Goal: Communication & Community: Ask a question

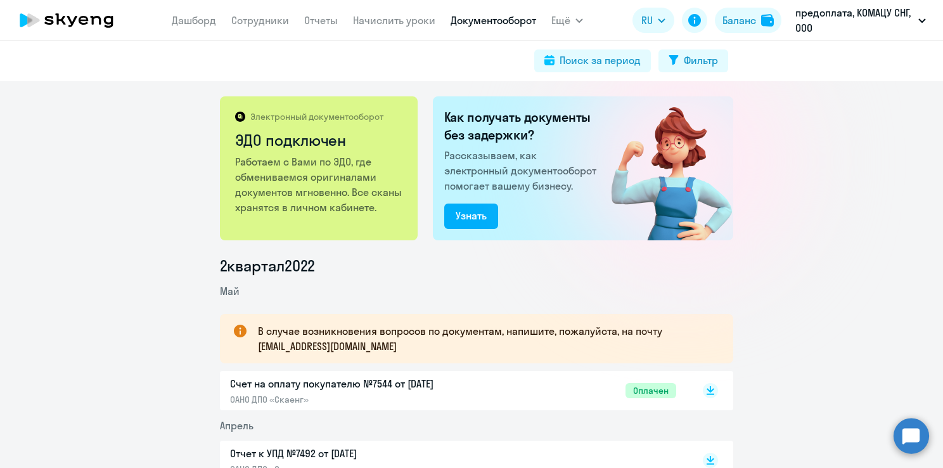
click at [897, 442] on circle at bounding box center [912, 436] width 36 height 36
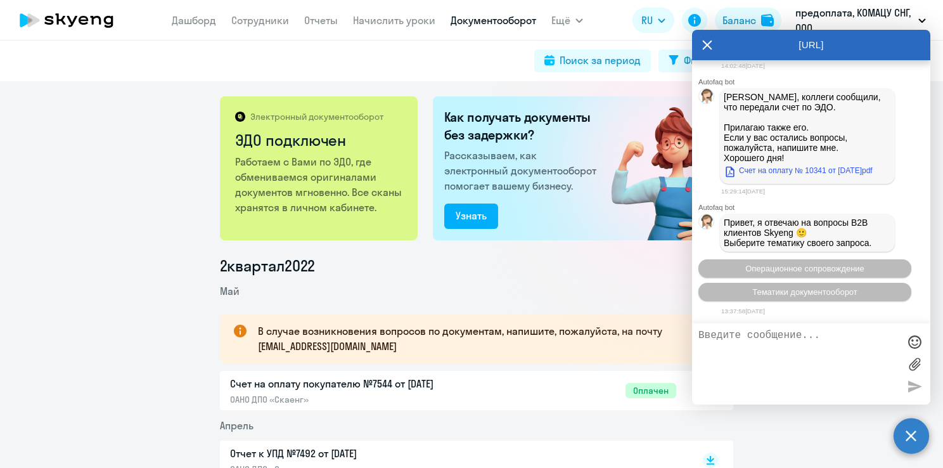
scroll to position [4925, 0]
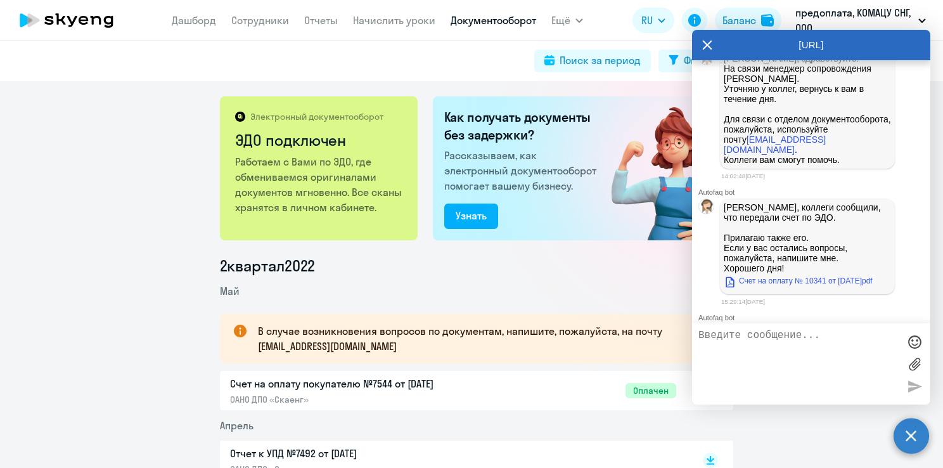
drag, startPoint x: 789, startPoint y: 287, endPoint x: 725, endPoint y: 247, distance: 75.5
drag, startPoint x: 725, startPoint y: 247, endPoint x: 750, endPoint y: 261, distance: 28.9
copy span "Здравствуйте, направьте по ЭДО пожалуйста счет на пакет 16 уроков (сформировала…"
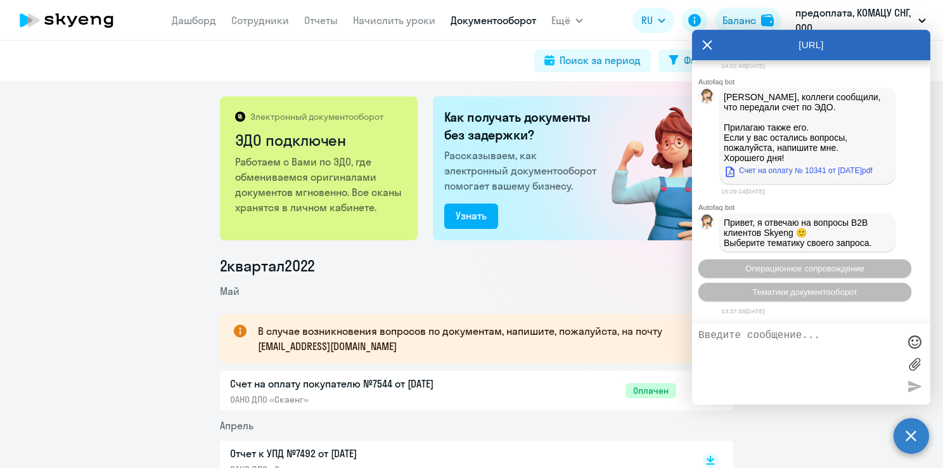
scroll to position [803, 0]
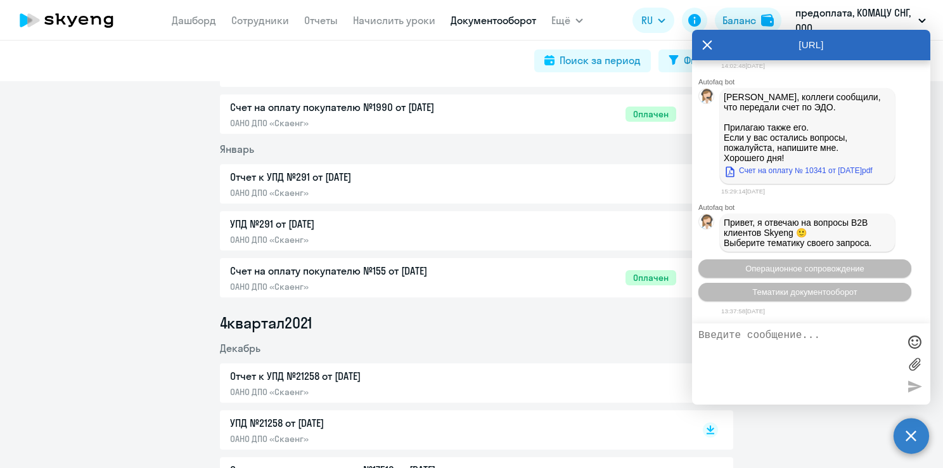
click at [733, 344] on textarea at bounding box center [799, 364] width 200 height 68
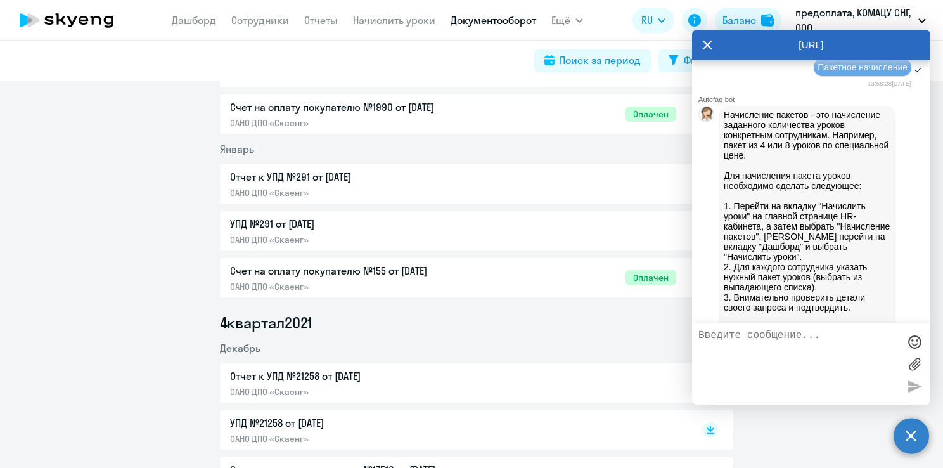
scroll to position [5328, 0]
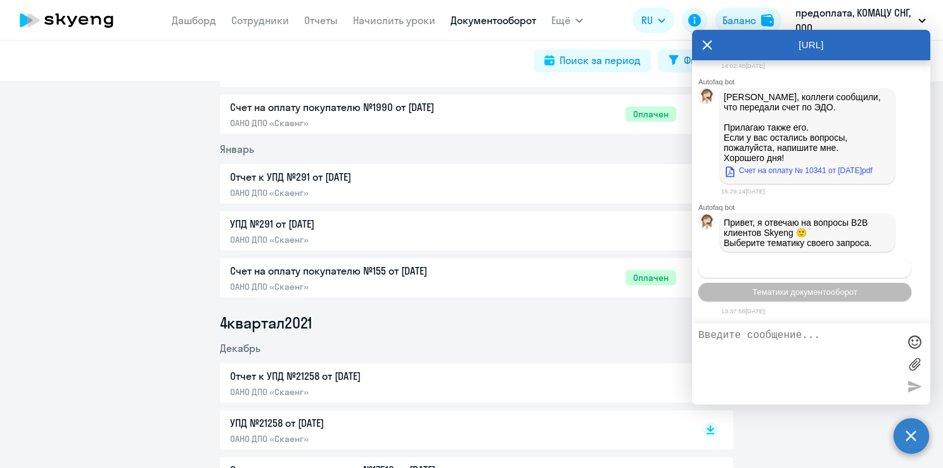
click at [817, 265] on span "Операционное сопровождение" at bounding box center [805, 269] width 119 height 10
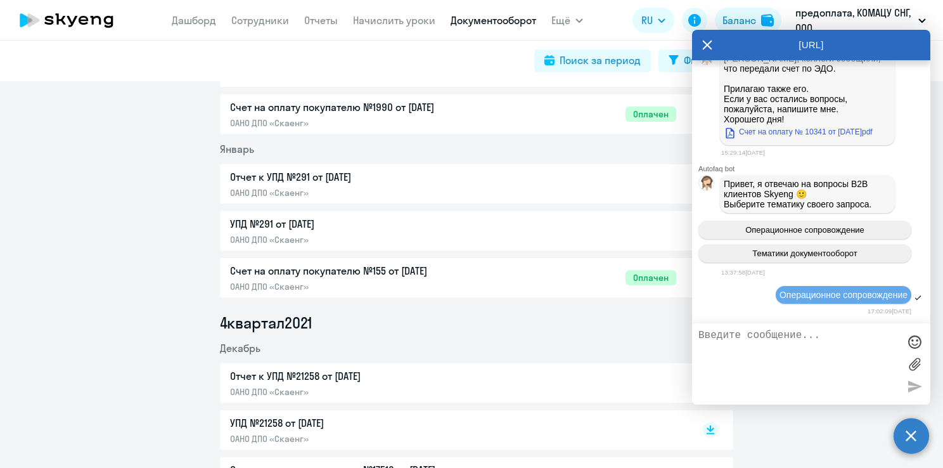
scroll to position [5444, 0]
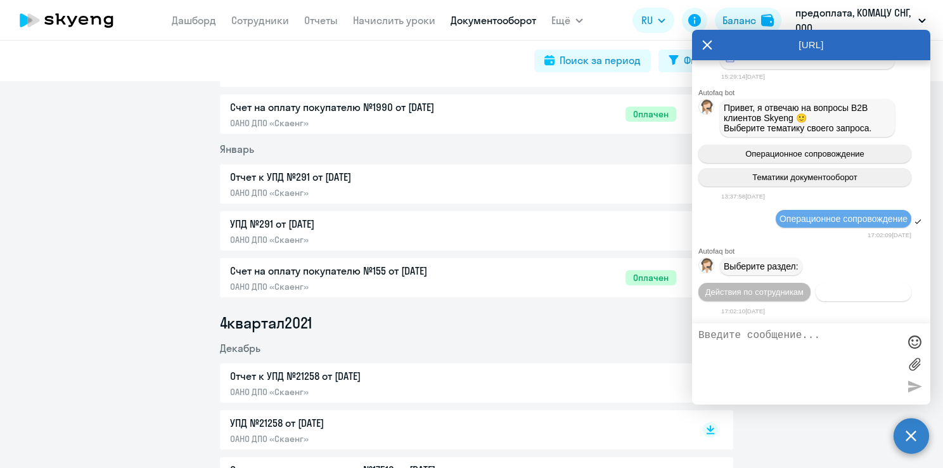
click at [828, 291] on span "Действия с балансом" at bounding box center [863, 292] width 82 height 10
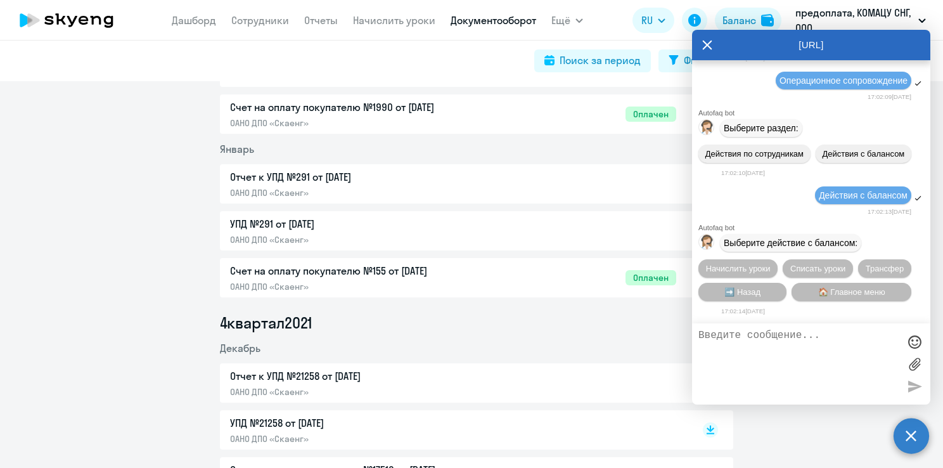
scroll to position [5585, 0]
click at [751, 264] on span "Начислить уроки" at bounding box center [738, 269] width 65 height 10
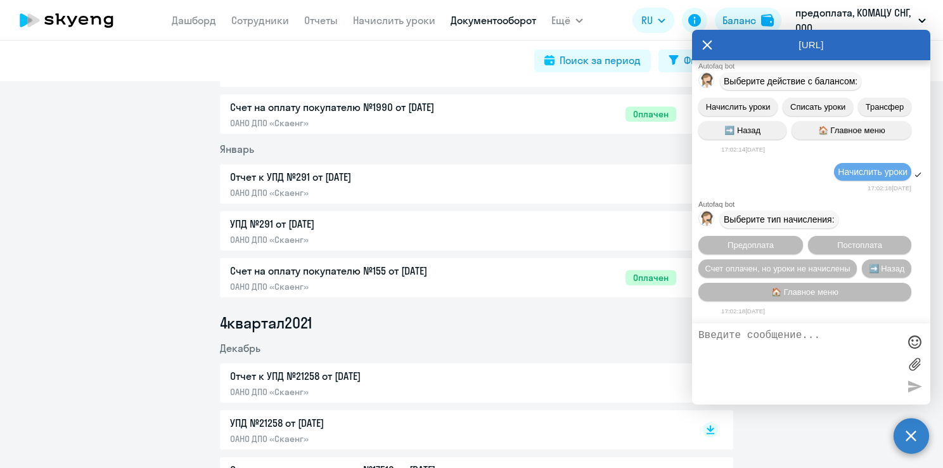
scroll to position [5750, 0]
click at [746, 245] on span "Предоплата" at bounding box center [751, 245] width 46 height 10
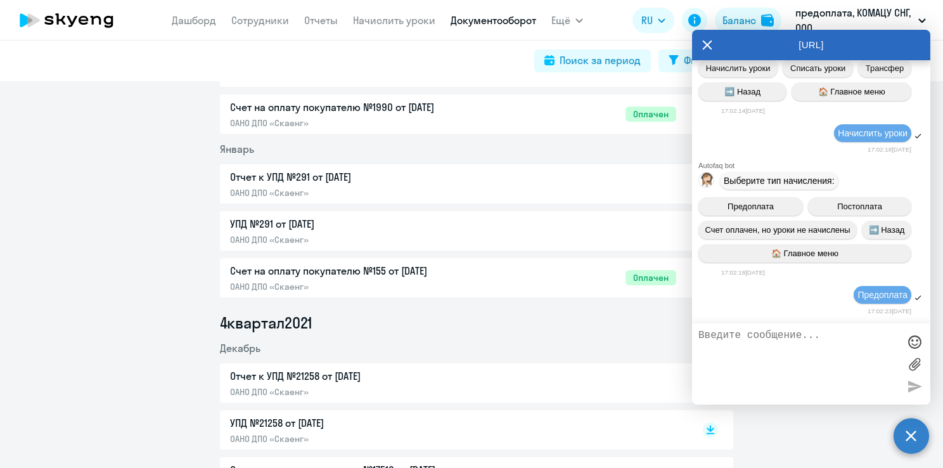
scroll to position [5916, 0]
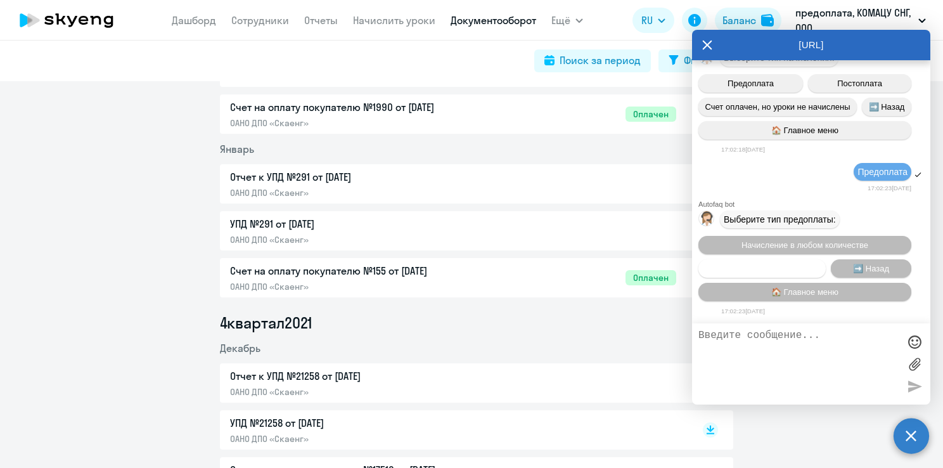
click at [790, 265] on span "Пакетное начисление" at bounding box center [763, 269] width 84 height 10
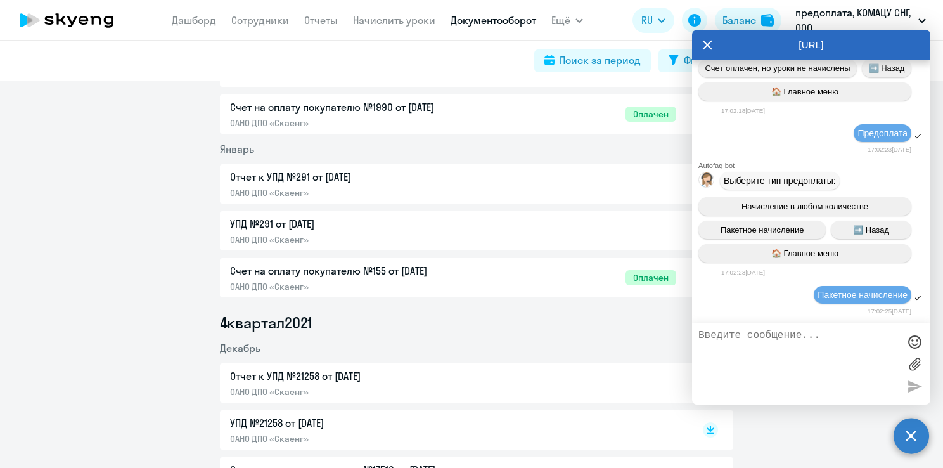
scroll to position [6602, 0]
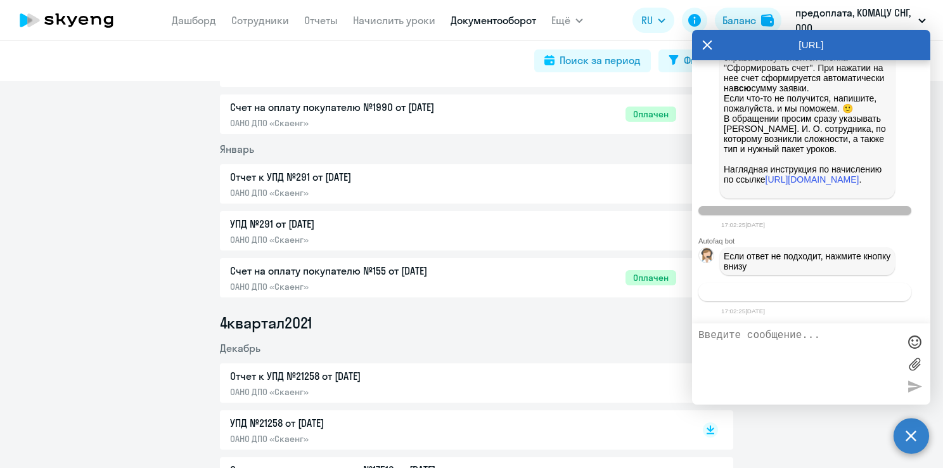
click at [772, 291] on span "Связаться с менеджером" at bounding box center [804, 292] width 97 height 10
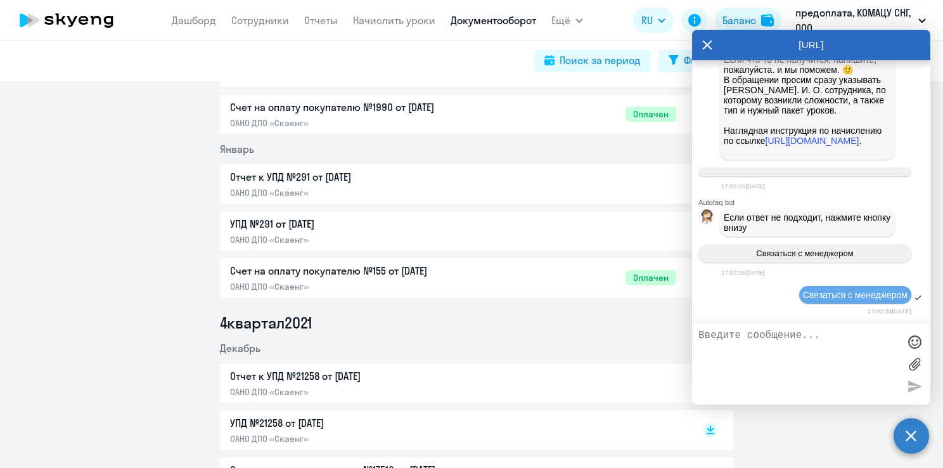
scroll to position [6641, 0]
paste textarea "Здравствуйте, направьте по ЭДО пожалуйста счет на пакет 16 уроков (сформировала…"
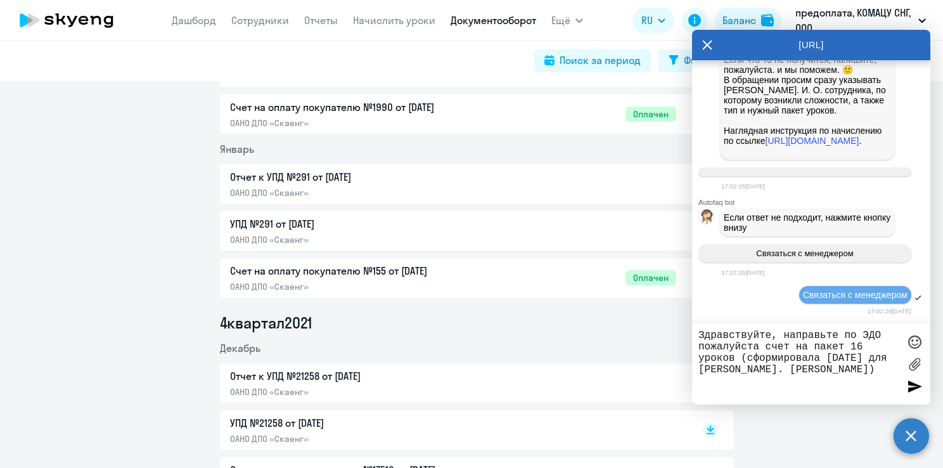
drag, startPoint x: 797, startPoint y: 347, endPoint x: 836, endPoint y: 370, distance: 45.8
click at [836, 370] on textarea "Здравствуйте, направьте по ЭДО пожалуйста счет на пакет 16 уроков (сформировала…" at bounding box center [799, 364] width 200 height 68
type textarea "Здравствуйте, направьте по ЭДО пожалуйста счет от [DATE]"
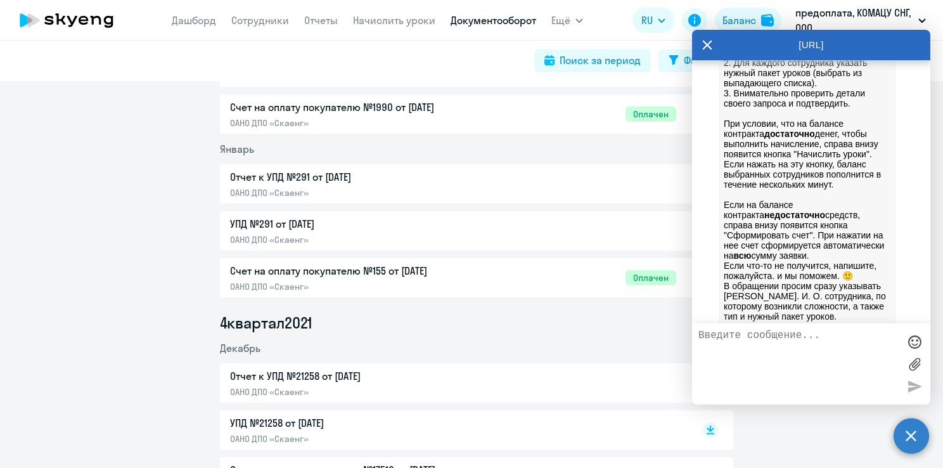
scroll to position [0, 0]
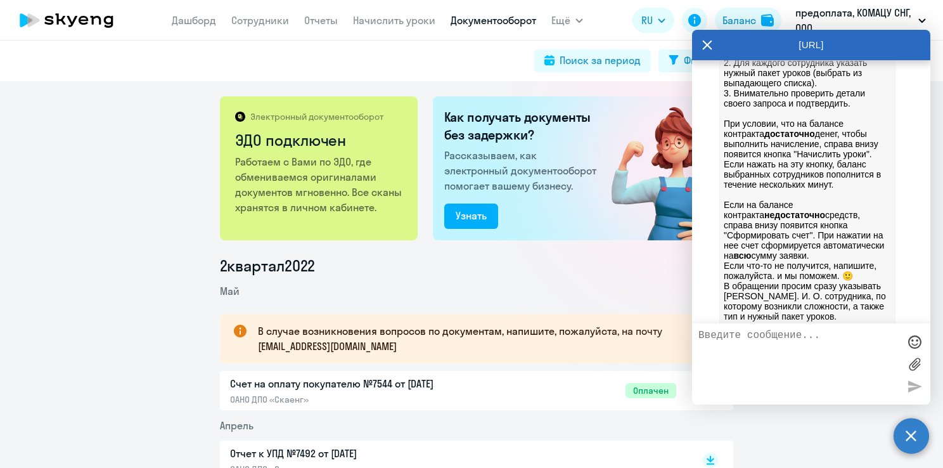
click at [56, 9] on icon at bounding box center [67, 20] width 112 height 32
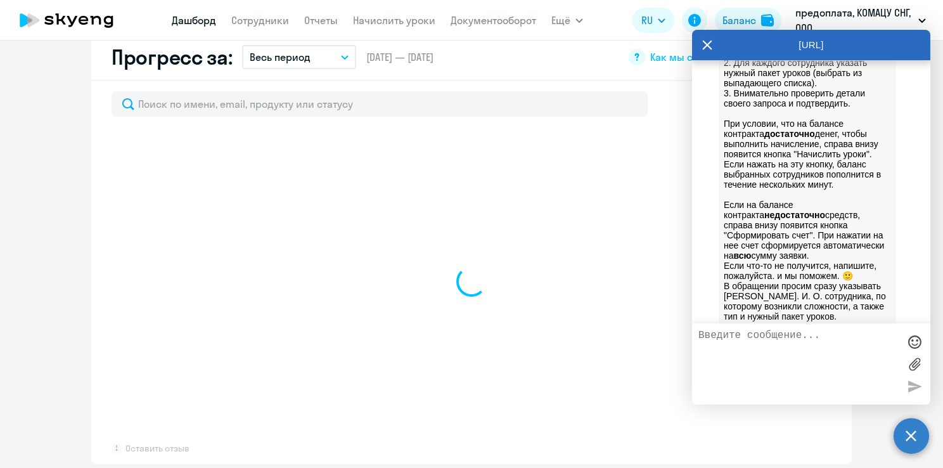
select select "30"
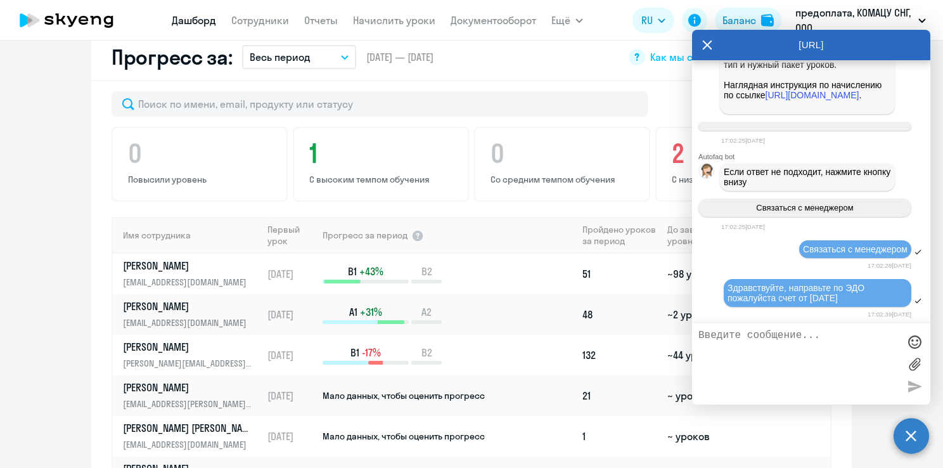
scroll to position [6774, 0]
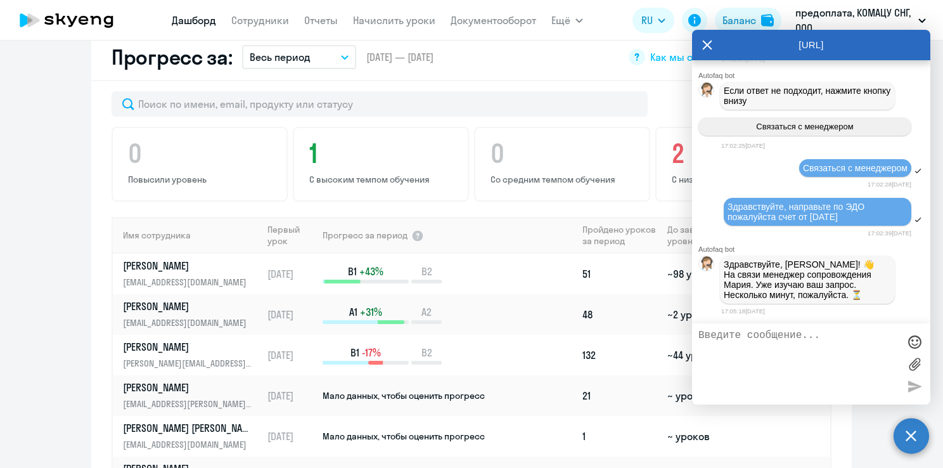
click at [707, 44] on icon at bounding box center [707, 45] width 10 height 30
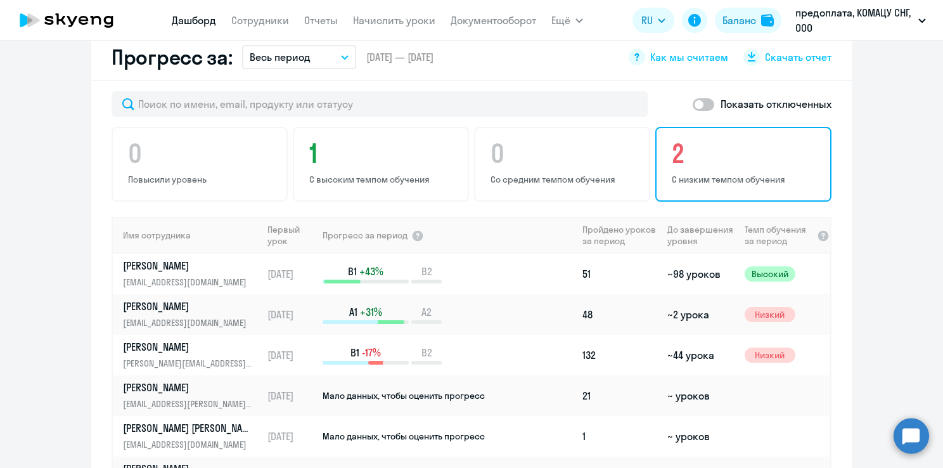
click at [751, 174] on p "С низким темпом обучения" at bounding box center [745, 179] width 147 height 11
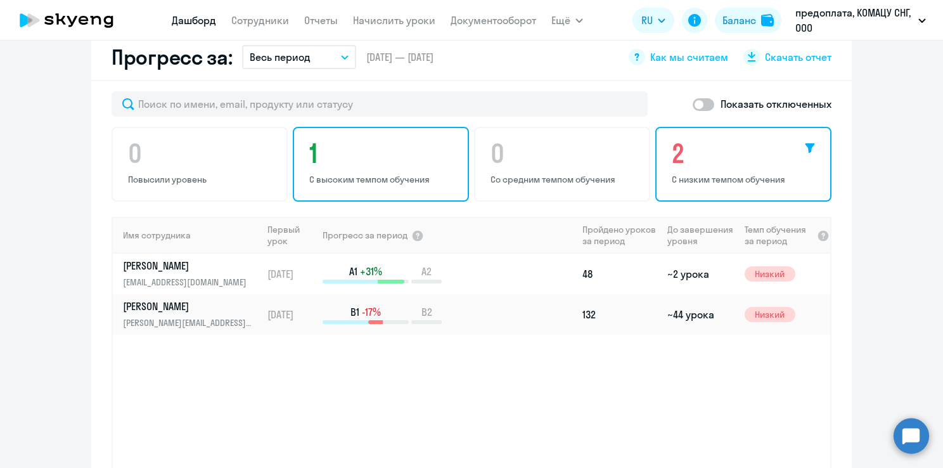
click at [325, 165] on div "1 С высоким темпом обучения" at bounding box center [381, 164] width 176 height 75
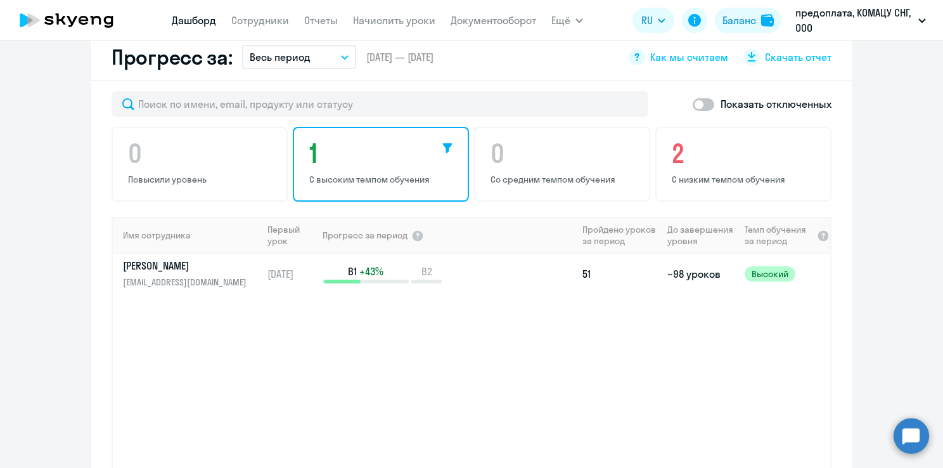
click at [224, 127] on div "0 Повысили уровень 1 С высоким темпом обучения 0 Со средним темпом обучения 2 С…" at bounding box center [472, 164] width 720 height 75
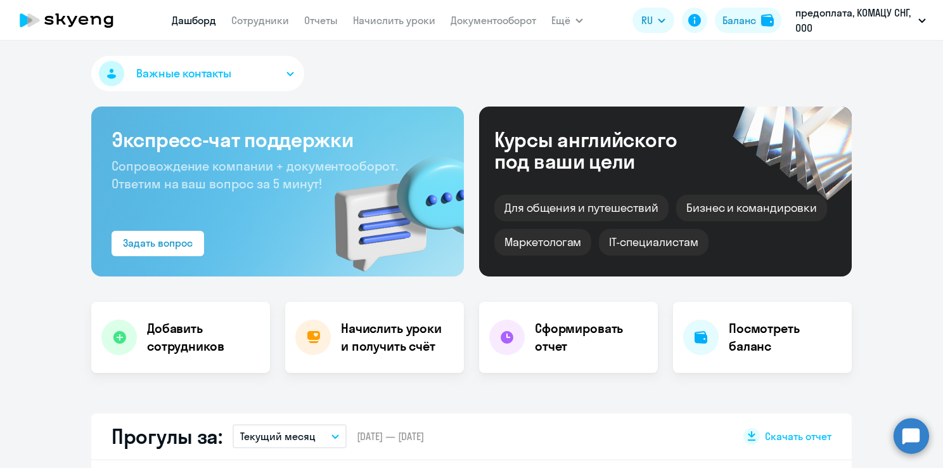
click at [76, 30] on icon at bounding box center [67, 20] width 112 height 32
click at [910, 430] on circle at bounding box center [912, 436] width 36 height 36
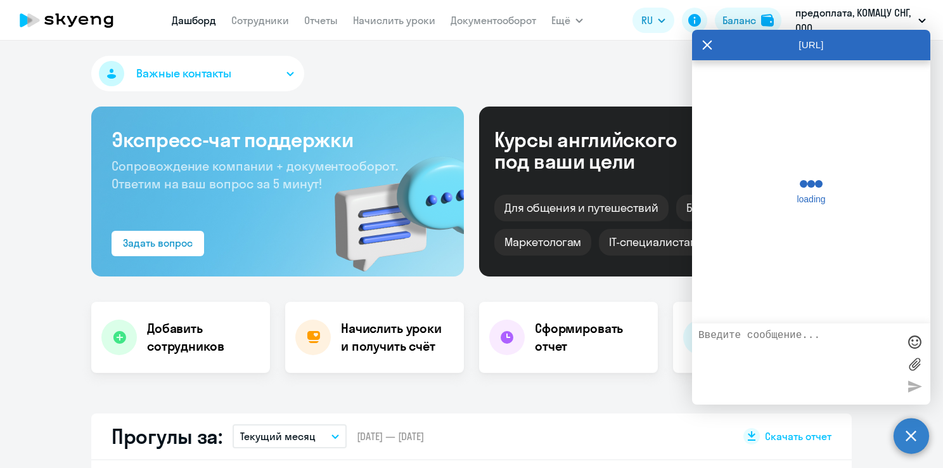
scroll to position [6851, 0]
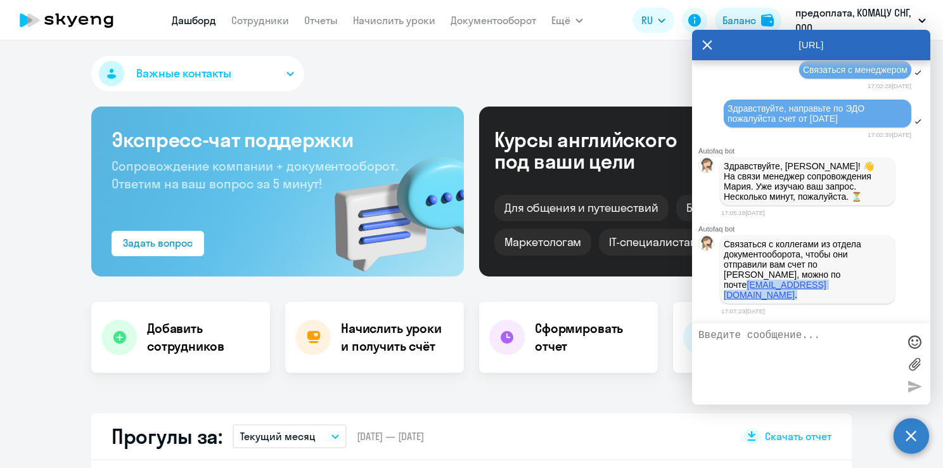
drag, startPoint x: 856, startPoint y: 302, endPoint x: 761, endPoint y: 300, distance: 95.7
click at [761, 300] on p "Связаться с коллегами из отдела документооборота, чтобы они отправили вам счет …" at bounding box center [807, 269] width 167 height 61
drag, startPoint x: 761, startPoint y: 300, endPoint x: 771, endPoint y: 300, distance: 10.1
copy p "[EMAIL_ADDRESS][DOMAIN_NAME] ."
drag, startPoint x: 862, startPoint y: 133, endPoint x: 725, endPoint y: 123, distance: 137.3
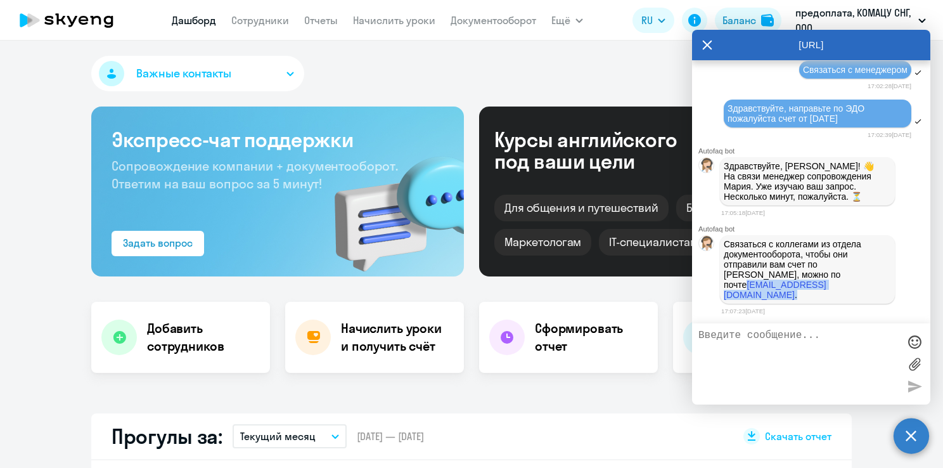
click at [725, 123] on div "Здравствуйте, направьте по ЭДО пожалуйста счет от [DATE]" at bounding box center [818, 114] width 188 height 28
drag, startPoint x: 725, startPoint y: 123, endPoint x: 735, endPoint y: 123, distance: 9.5
copy span "Здравствуйте, направьте по ЭДО пожалуйста счет от [DATE]"
